Goal: Navigation & Orientation: Find specific page/section

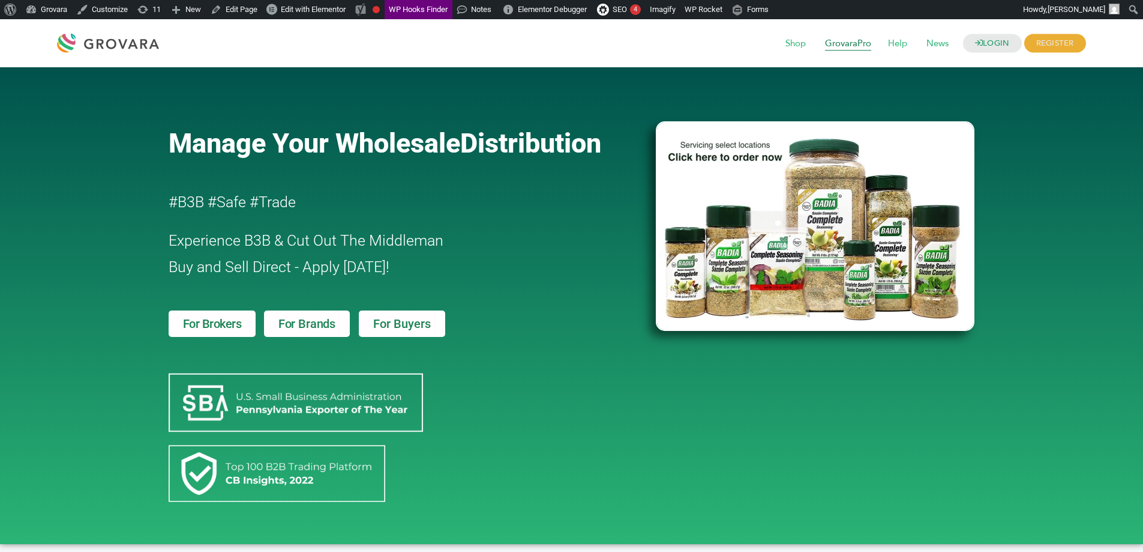
click at [849, 38] on span "GrovaraPro" at bounding box center [848, 43] width 63 height 23
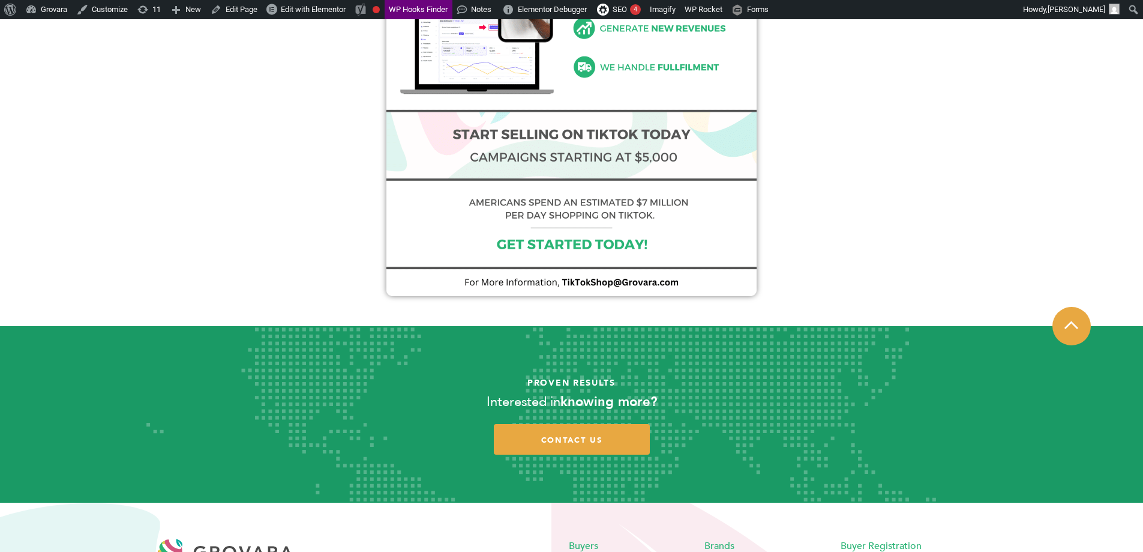
scroll to position [998, 0]
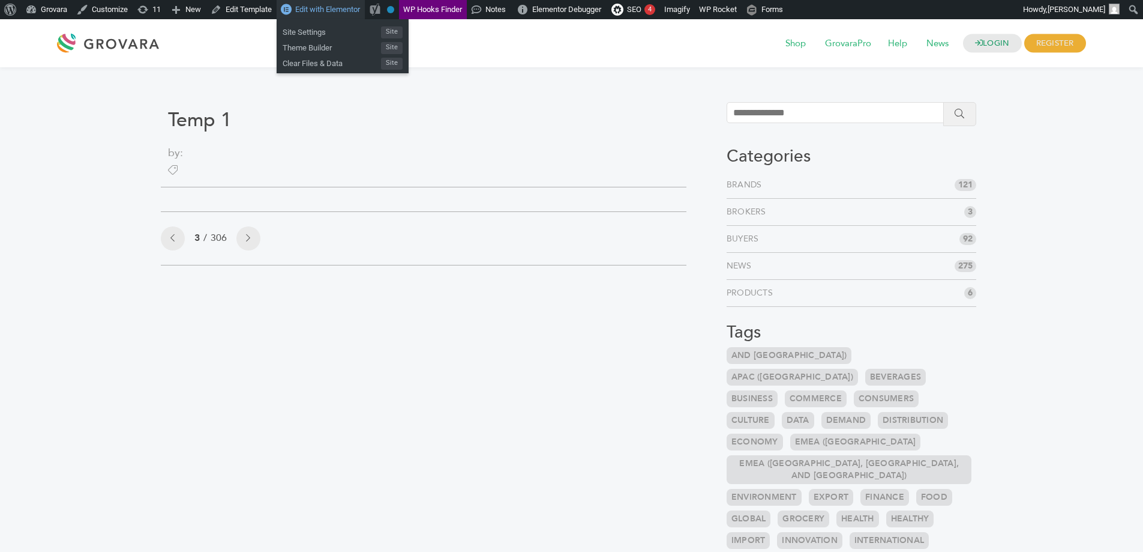
click at [329, 7] on span "Edit with Elementor" at bounding box center [327, 9] width 65 height 9
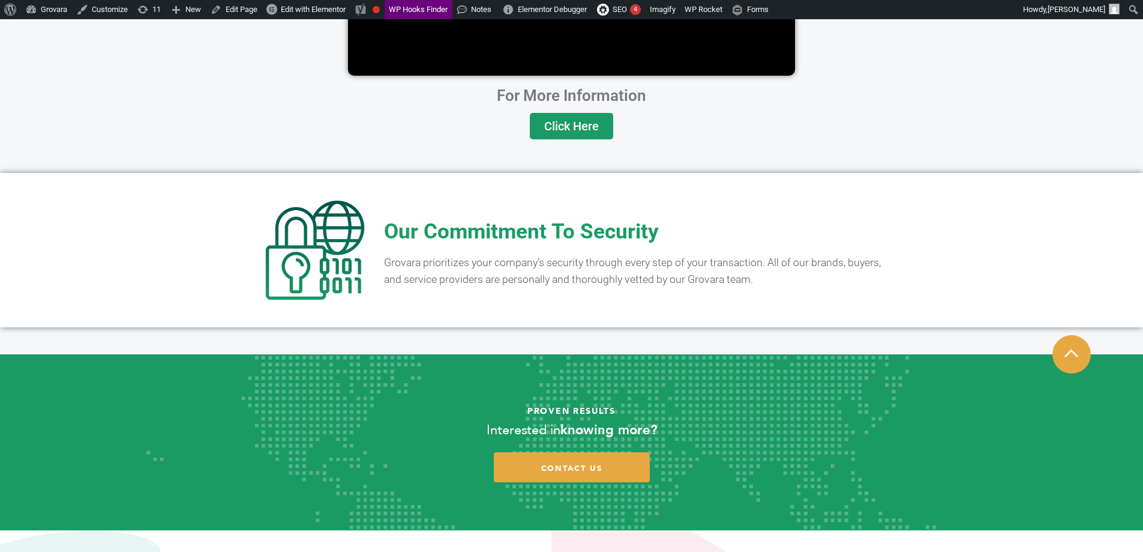
scroll to position [2387, 0]
